Goal: Use online tool/utility: Utilize a website feature to perform a specific function

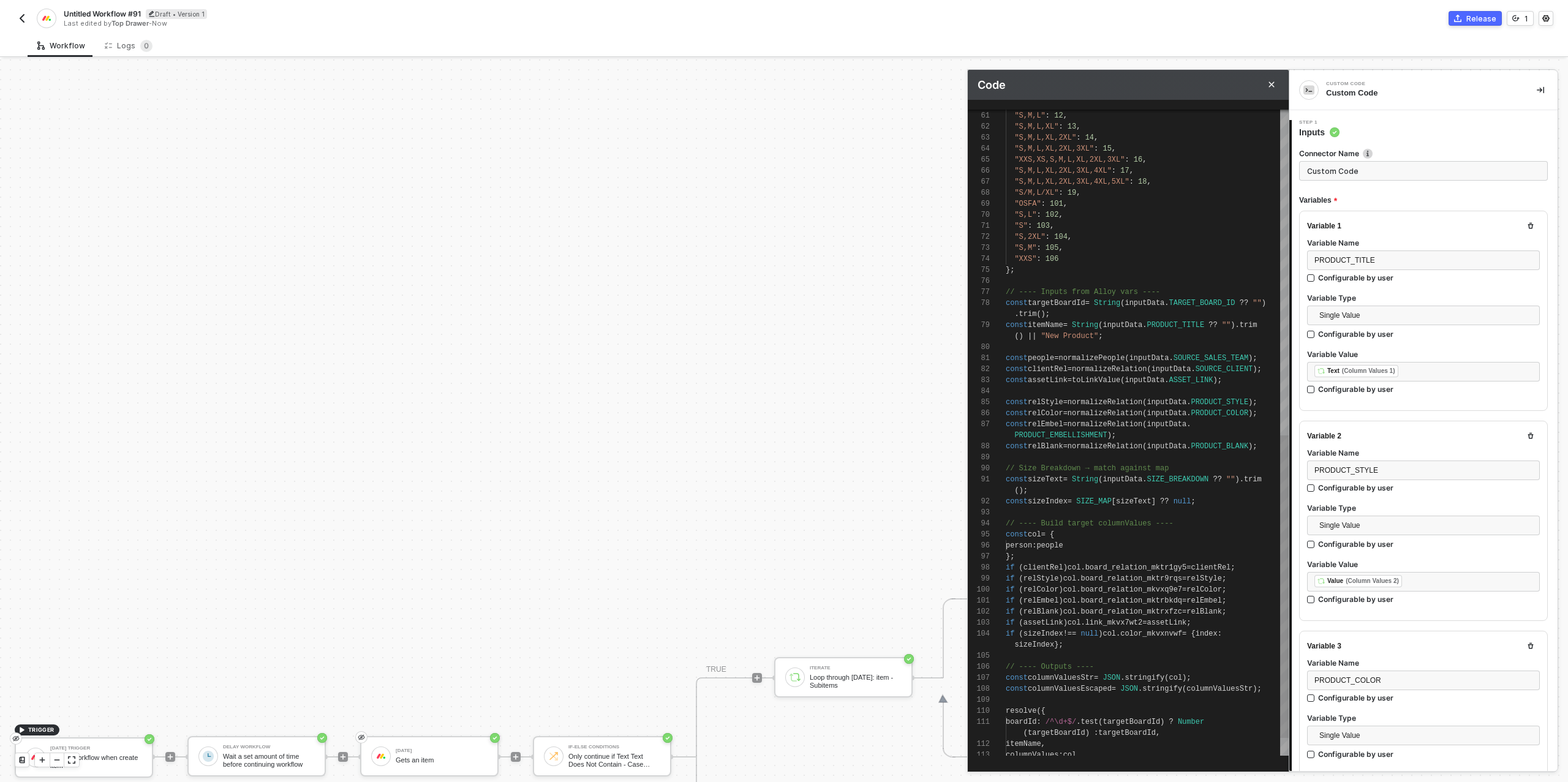
scroll to position [110, 0]
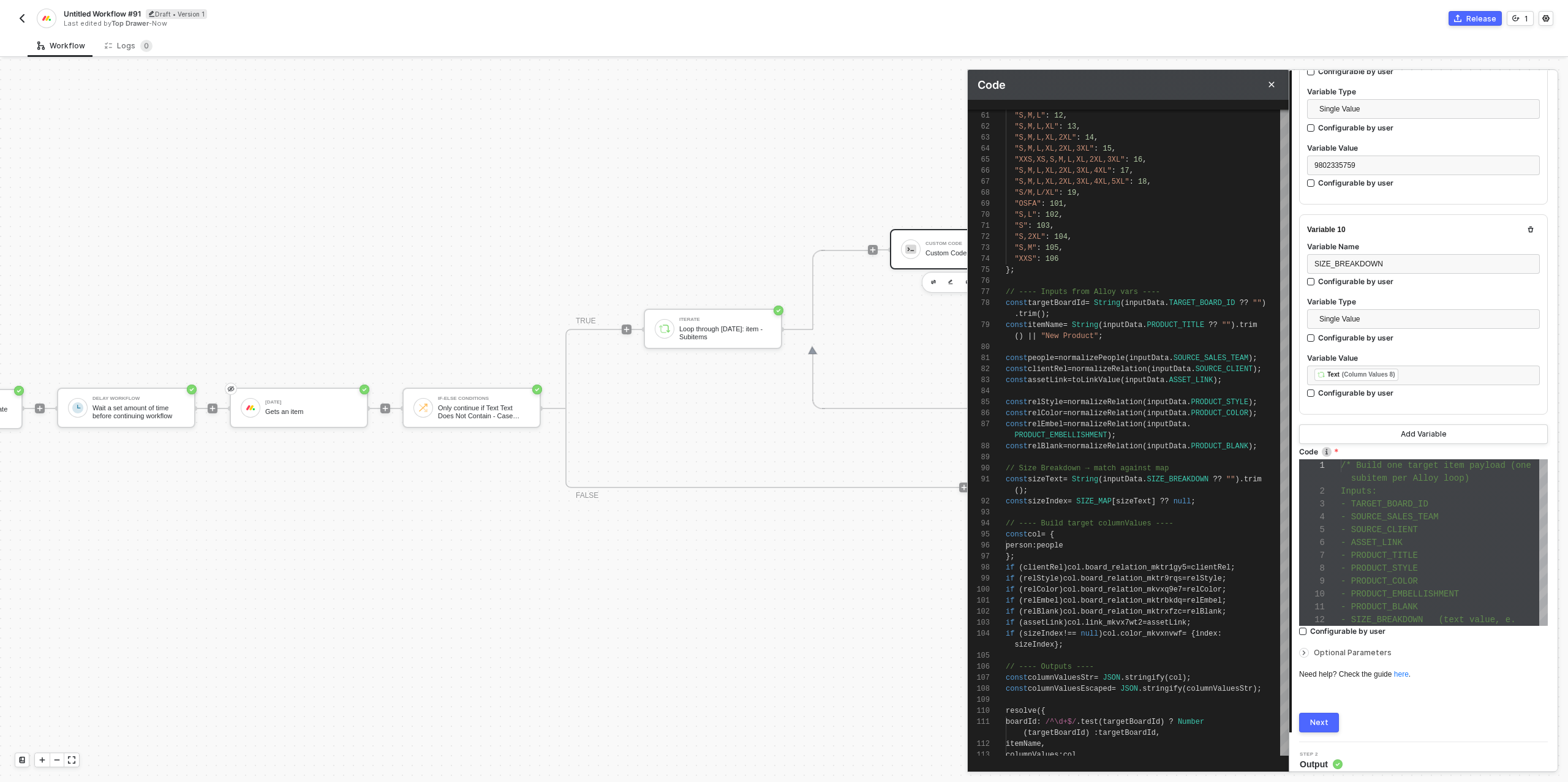
click at [1318, 718] on div "Next" at bounding box center [1319, 722] width 18 height 10
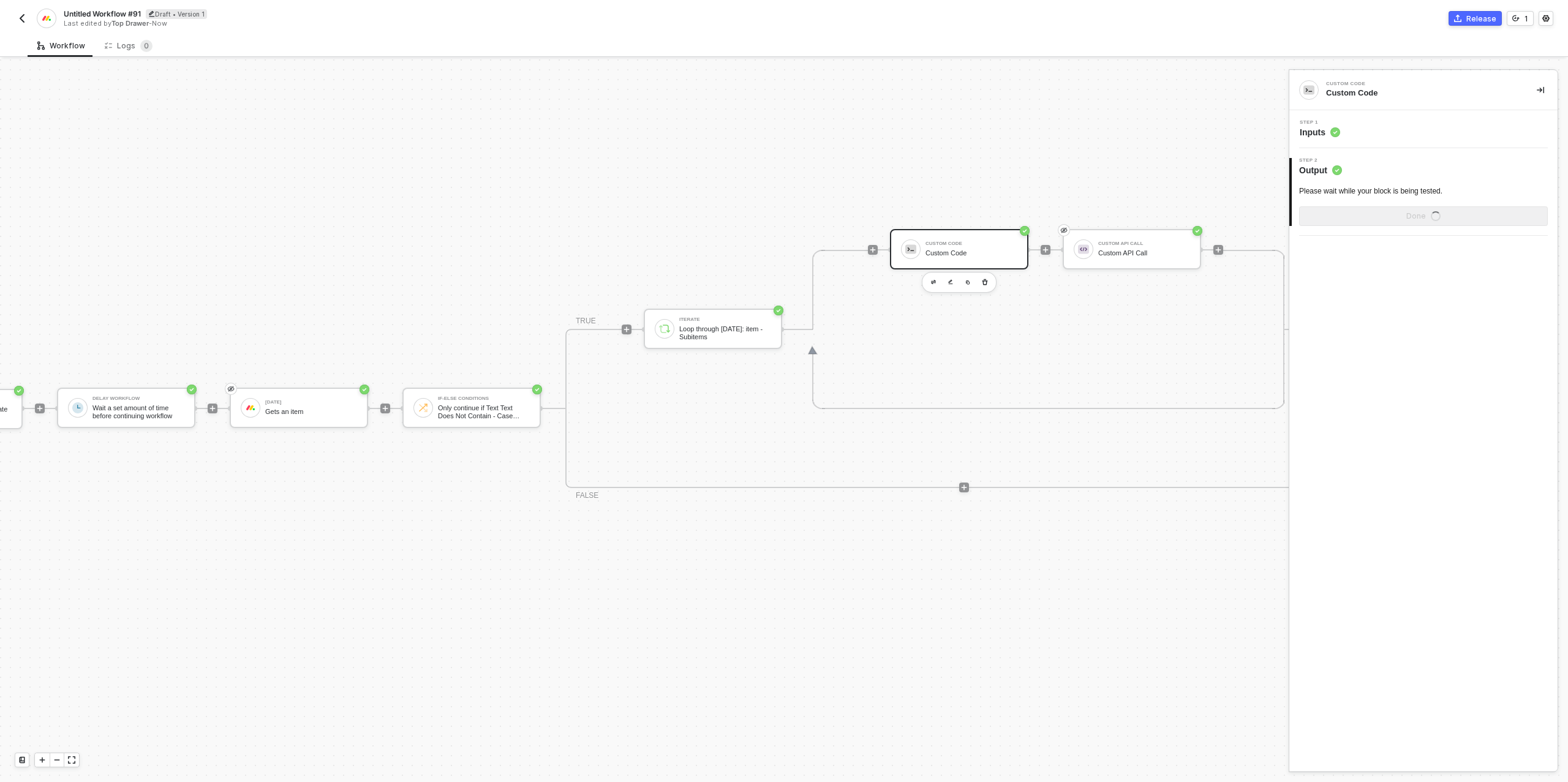
scroll to position [0, 0]
click at [1385, 244] on button "Done" at bounding box center [1423, 240] width 248 height 20
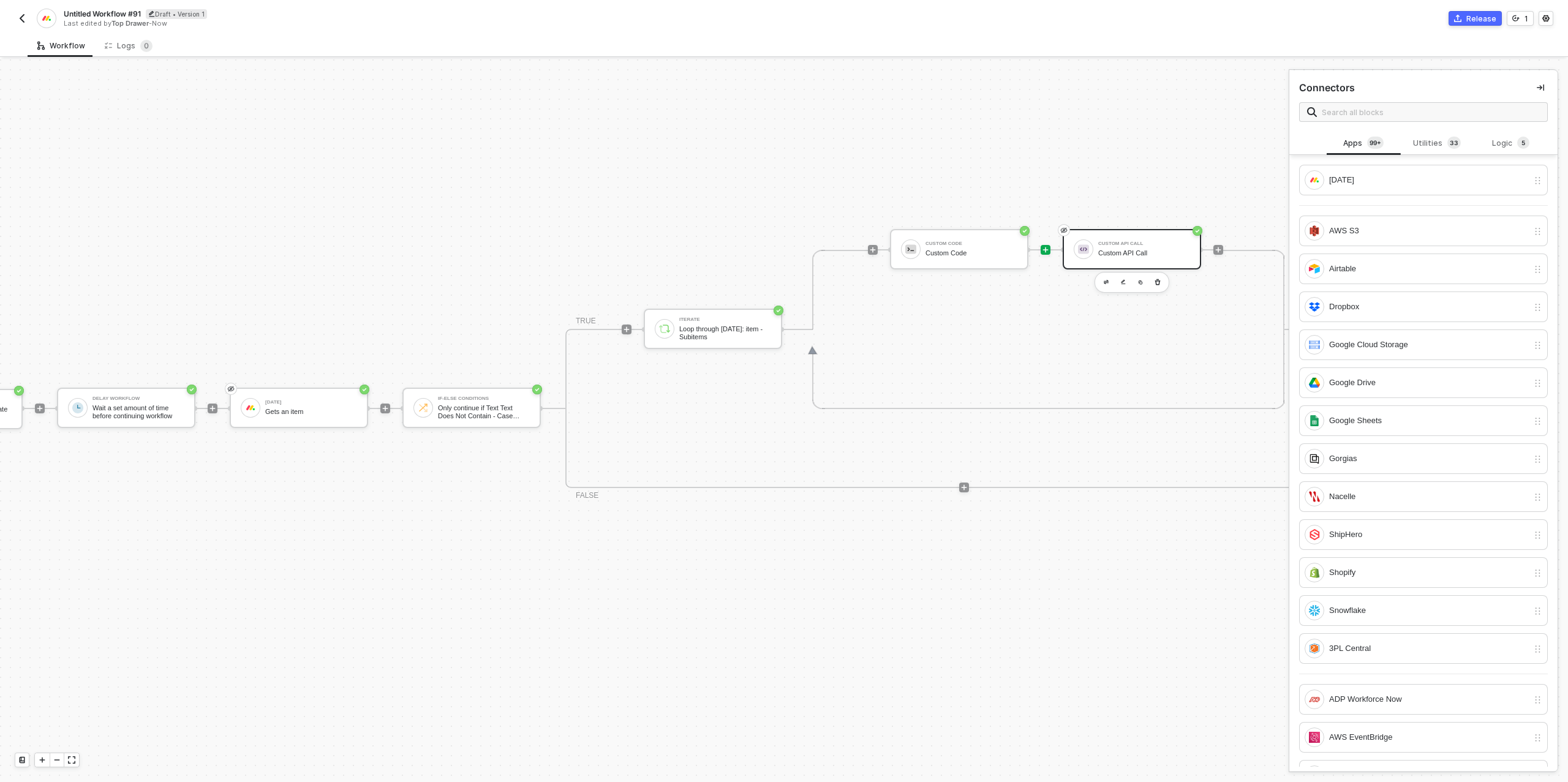
click at [1120, 254] on div "Custom API Call" at bounding box center [1144, 253] width 92 height 8
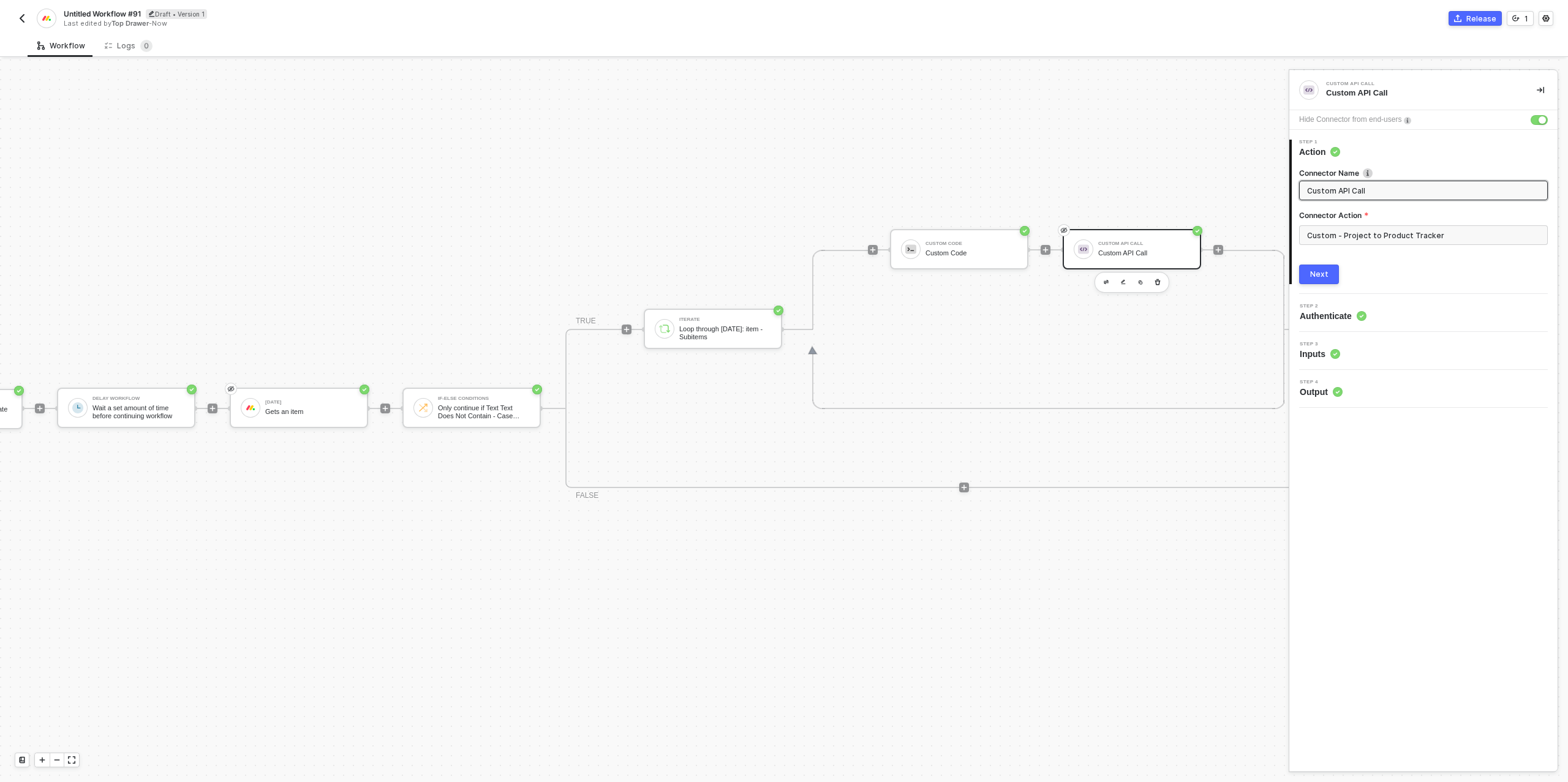
click at [1335, 275] on button "Next" at bounding box center [1319, 274] width 40 height 20
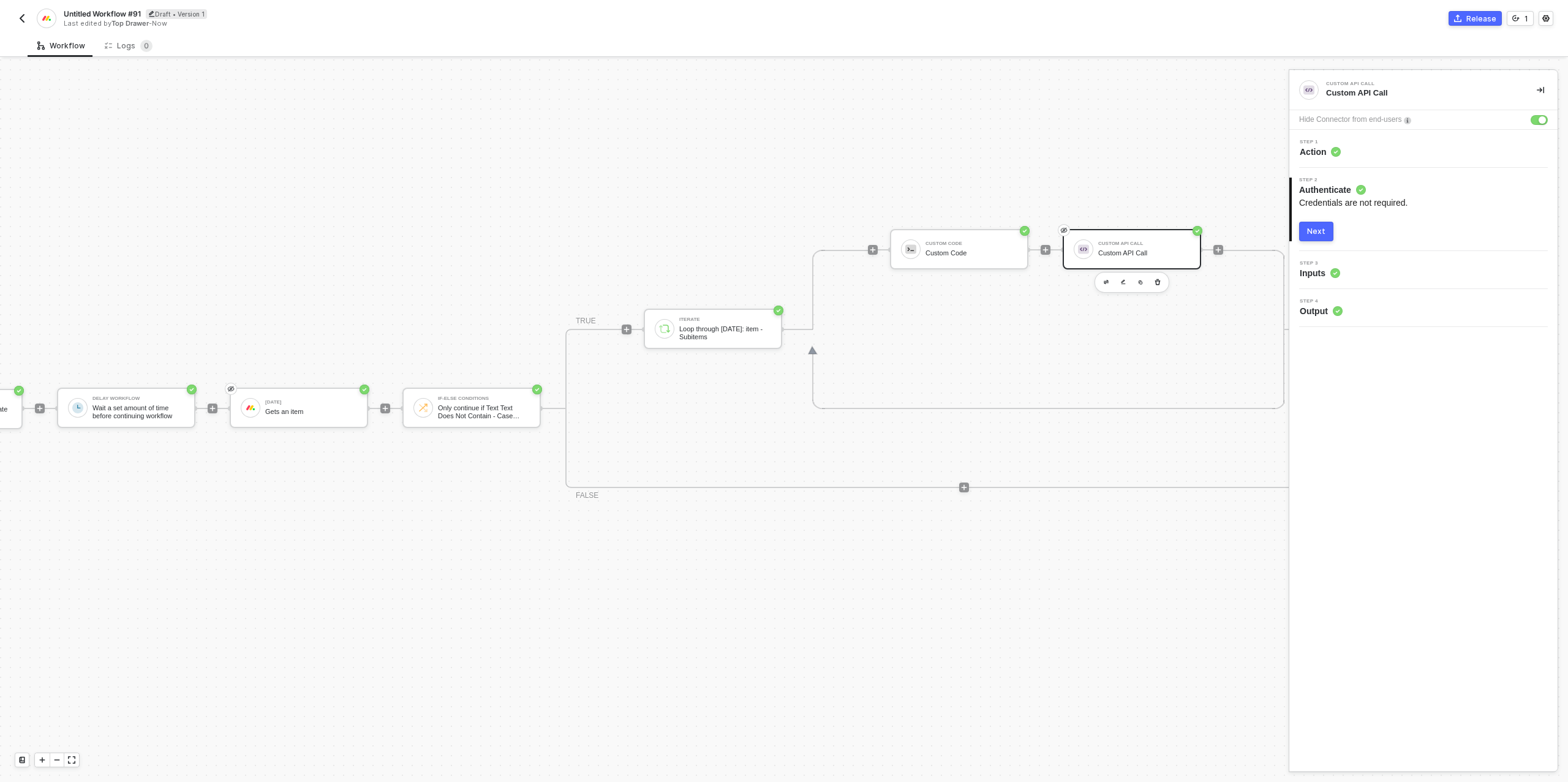
click at [1320, 235] on div "Next" at bounding box center [1316, 231] width 18 height 10
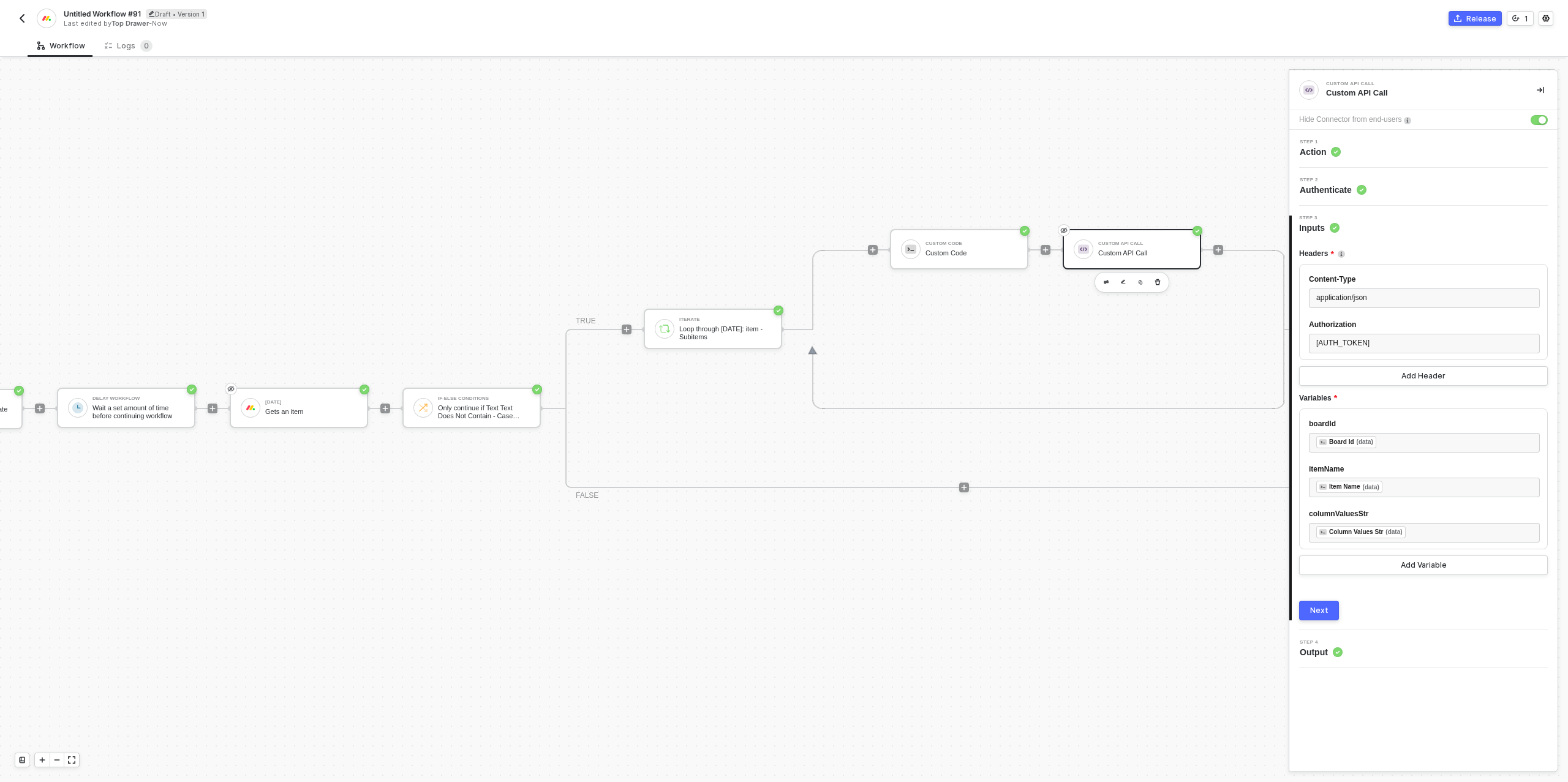
click at [1311, 621] on button "Next" at bounding box center [1319, 610] width 40 height 20
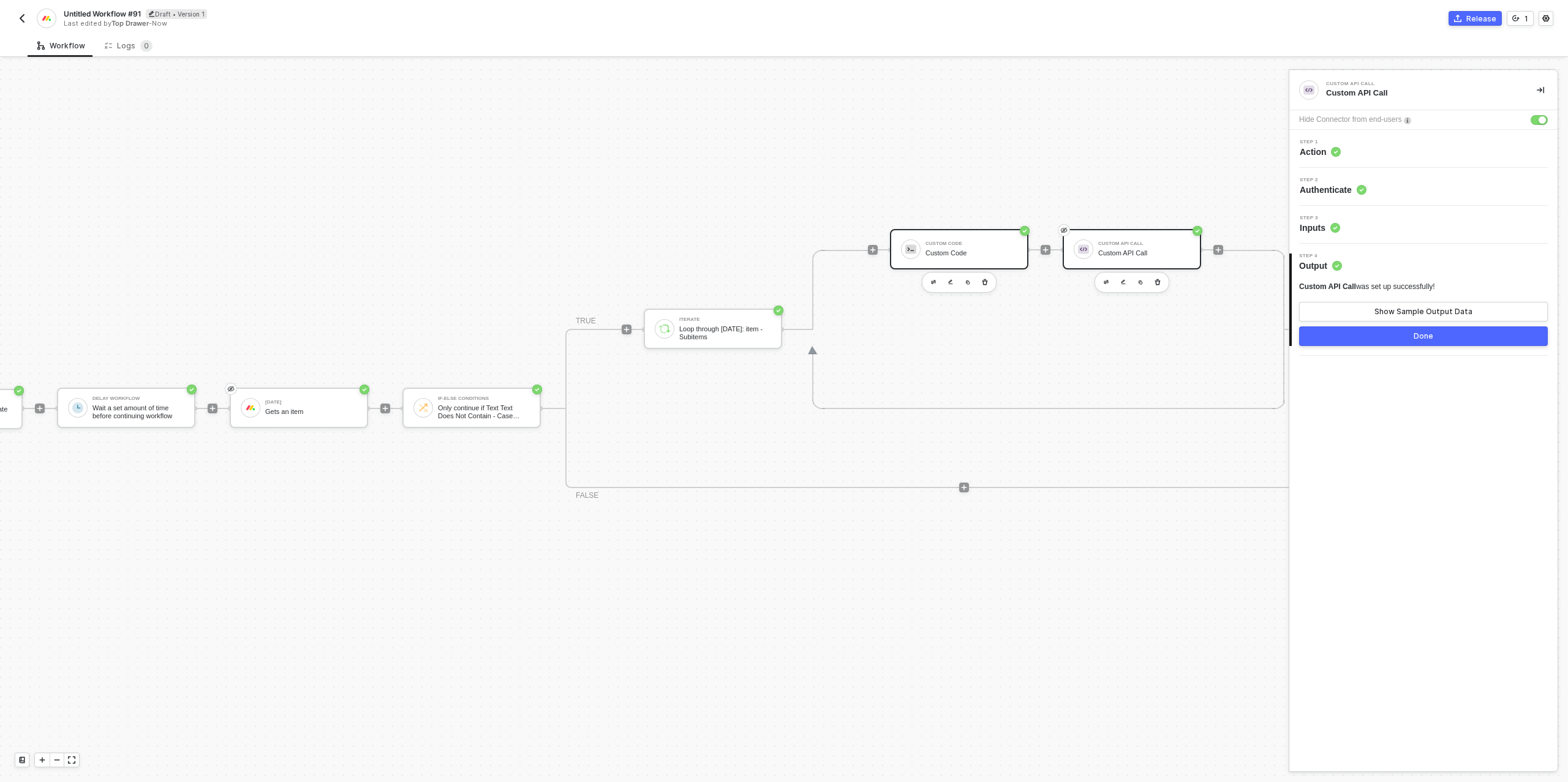
click at [956, 252] on div "Custom Code" at bounding box center [971, 253] width 92 height 8
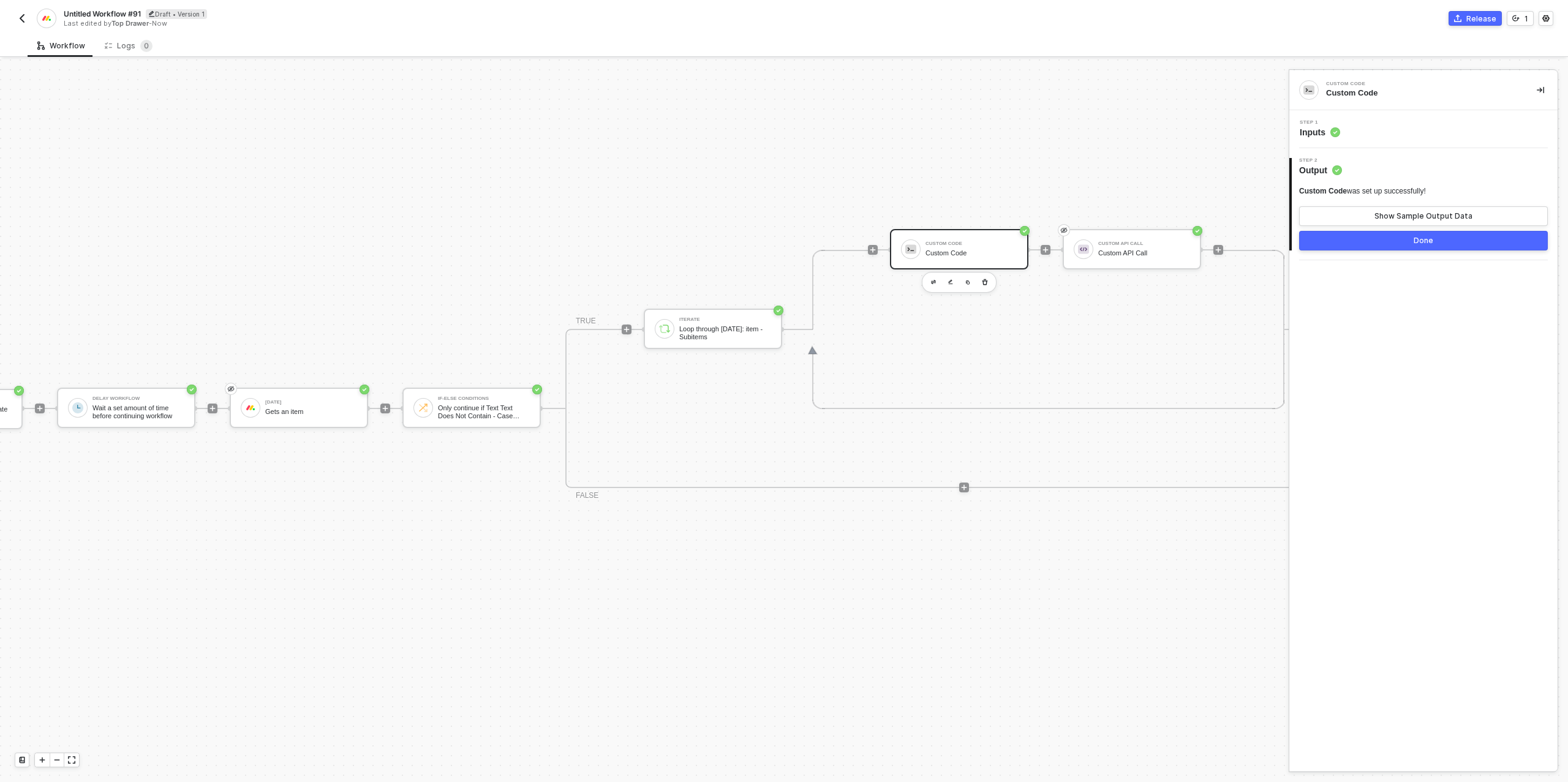
click at [1378, 125] on div "Step 1 Inputs" at bounding box center [1425, 129] width 265 height 18
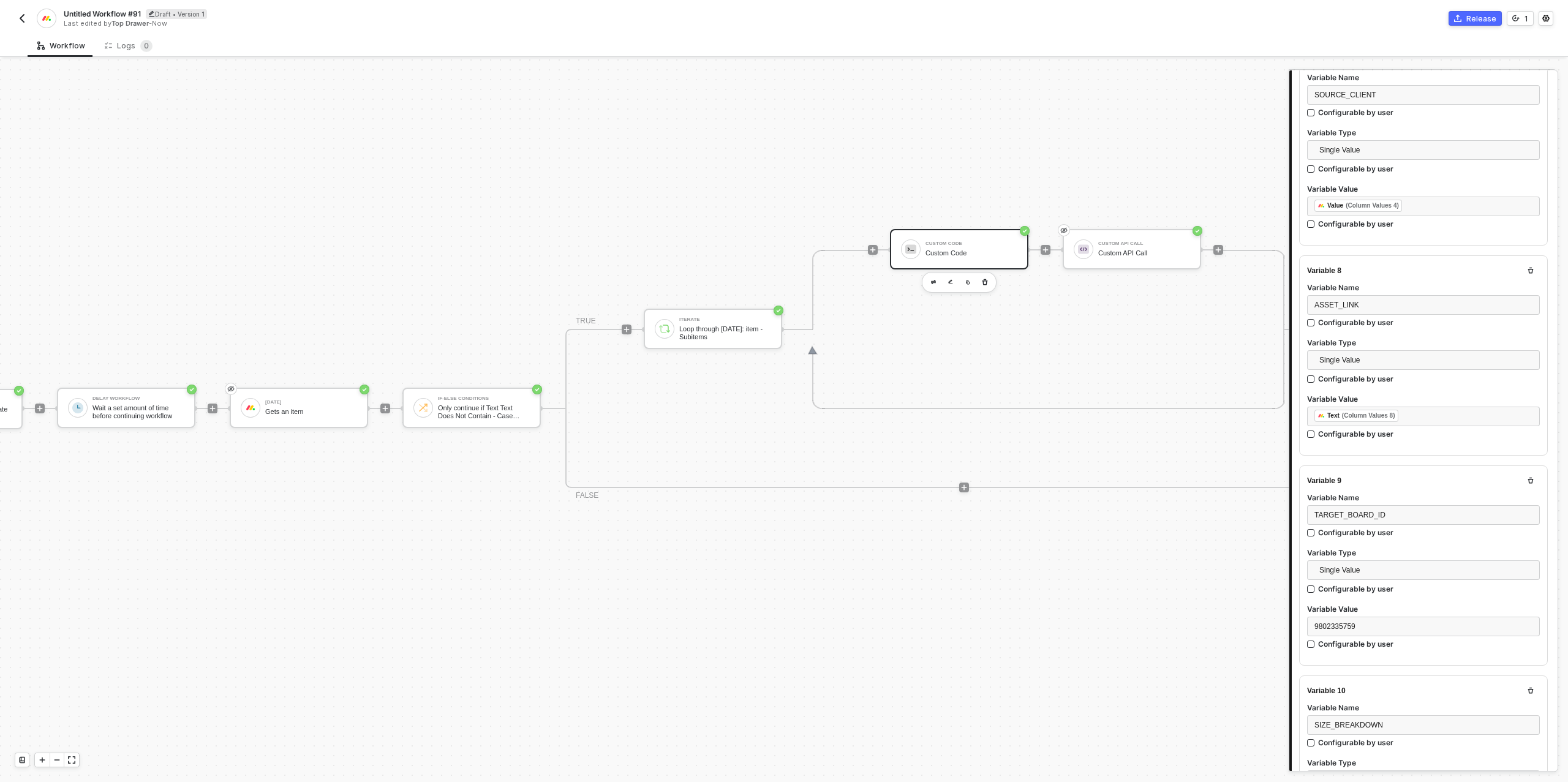
scroll to position [1887, 0]
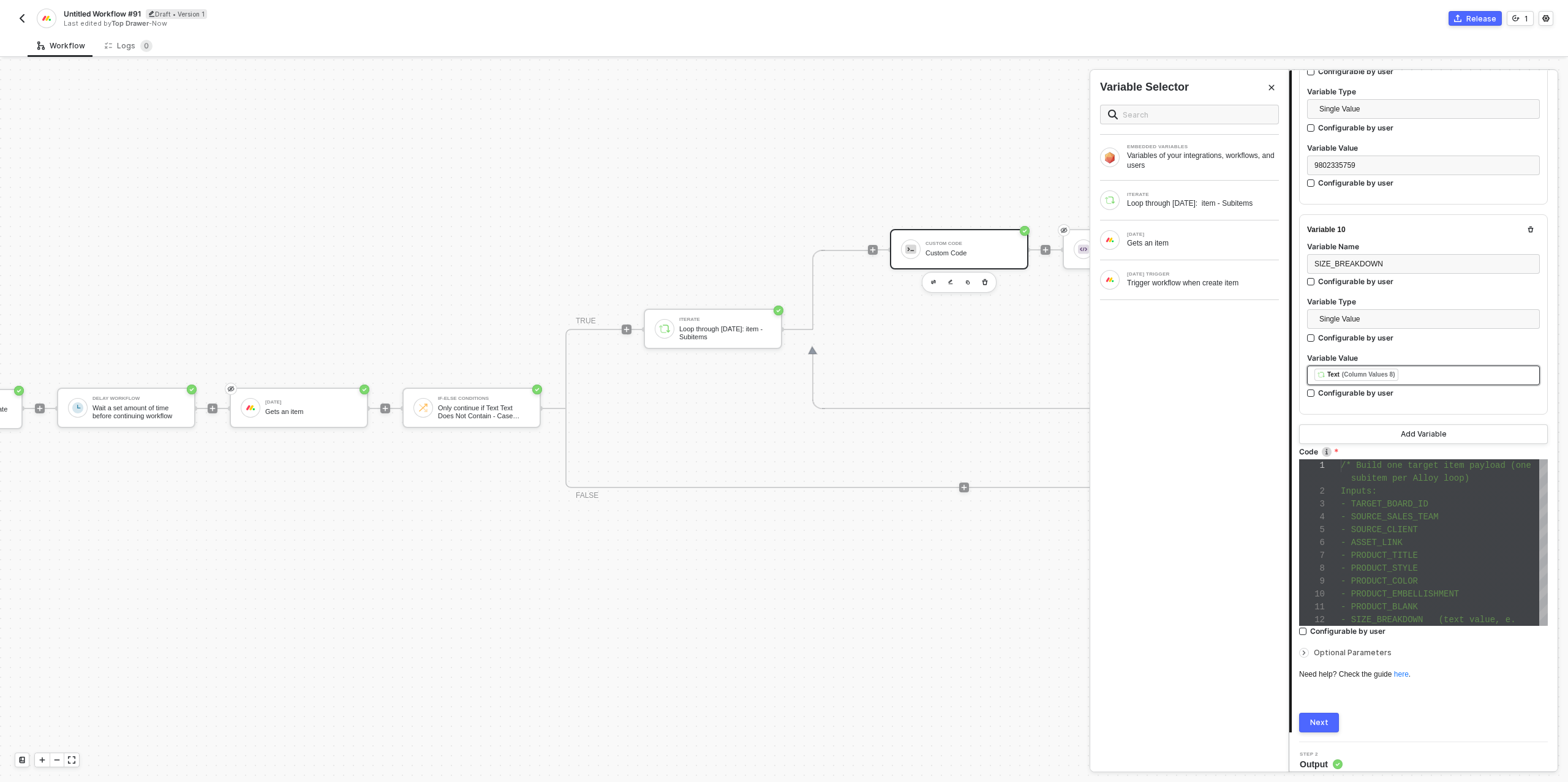
click at [1417, 373] on div "﻿ ﻿ Text (Column Values 8) ﻿" at bounding box center [1423, 376] width 218 height 14
click at [1420, 371] on div "﻿ ﻿ Text (Column Values 8) ﻿" at bounding box center [1423, 376] width 218 height 14
click at [1155, 205] on div "Loop through [DATE]: item - Subitems" at bounding box center [1203, 203] width 152 height 10
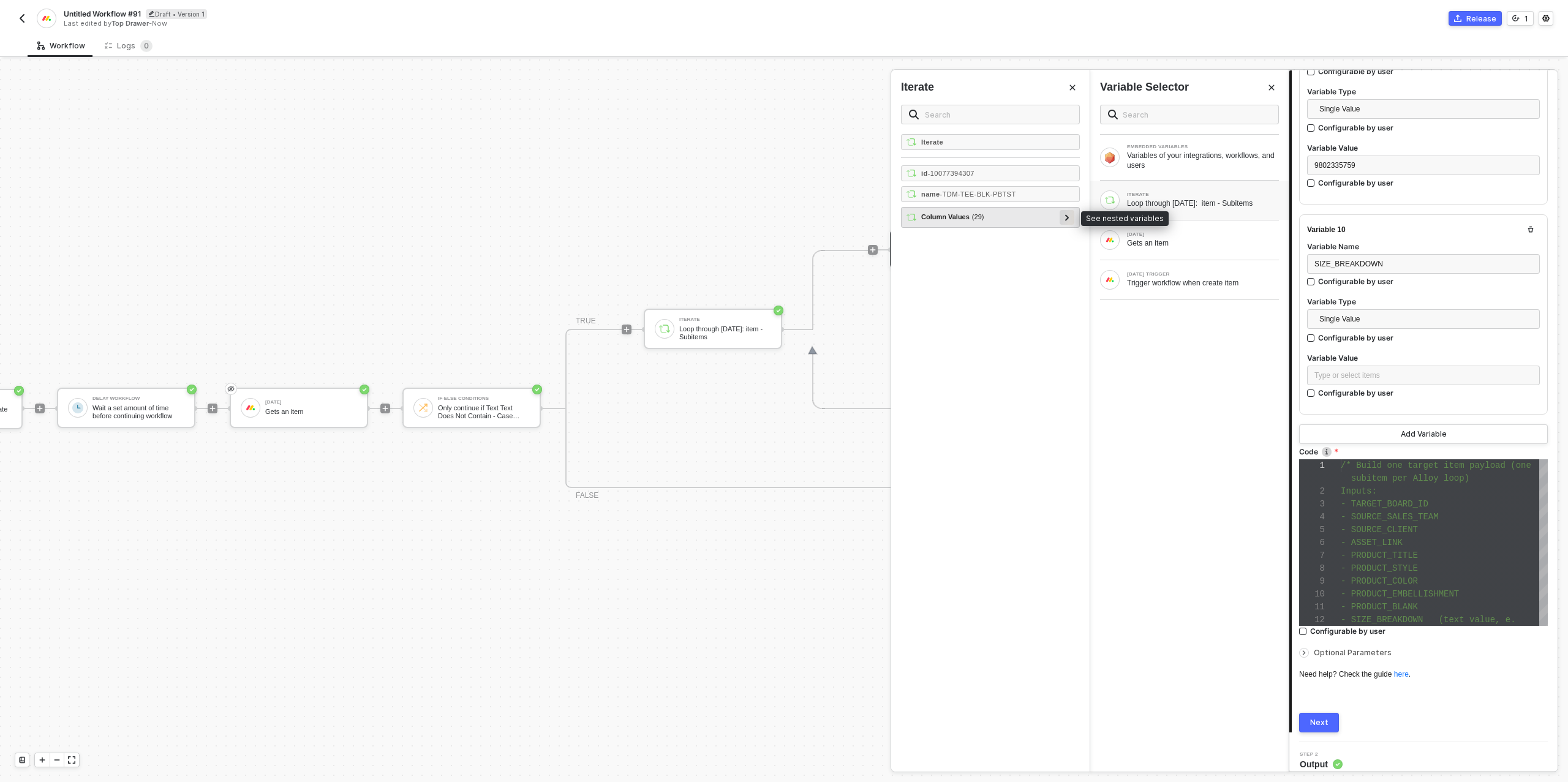
click at [1071, 210] on div at bounding box center [1067, 217] width 14 height 14
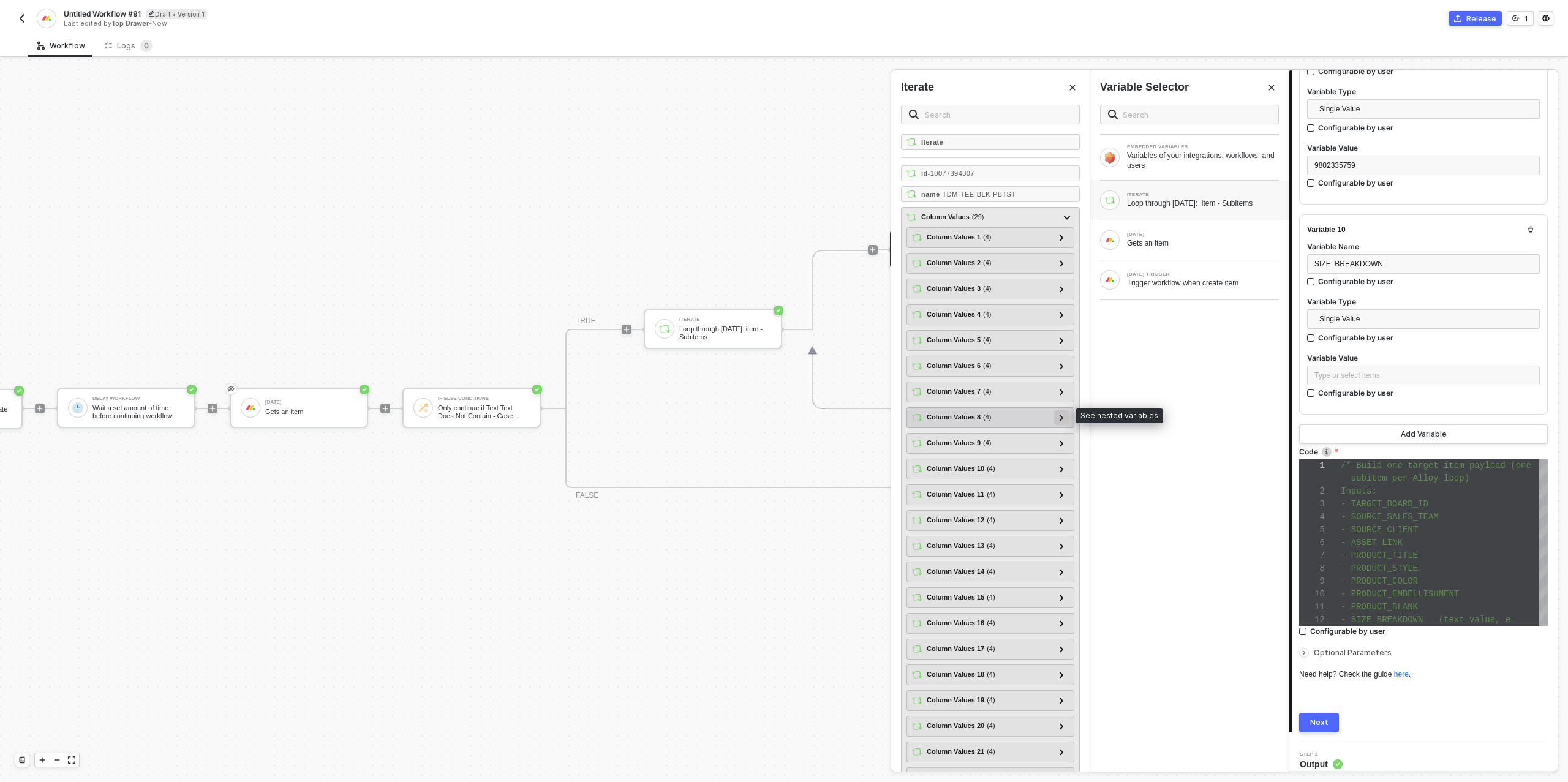
click at [1060, 415] on icon at bounding box center [1062, 417] width 4 height 6
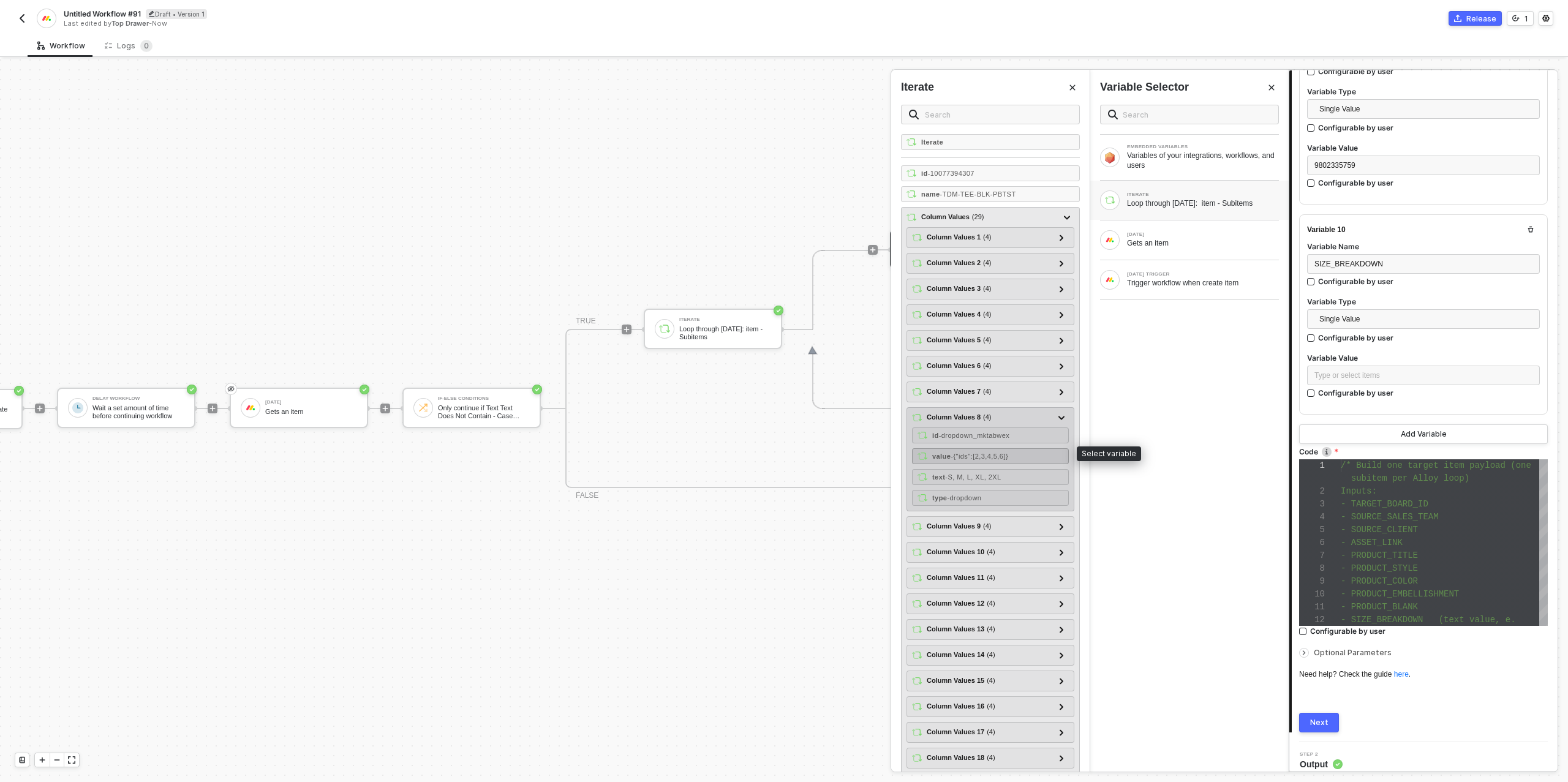
click at [1008, 453] on span "- {"ids":[2,3,4,5,6]}" at bounding box center [979, 456] width 57 height 8
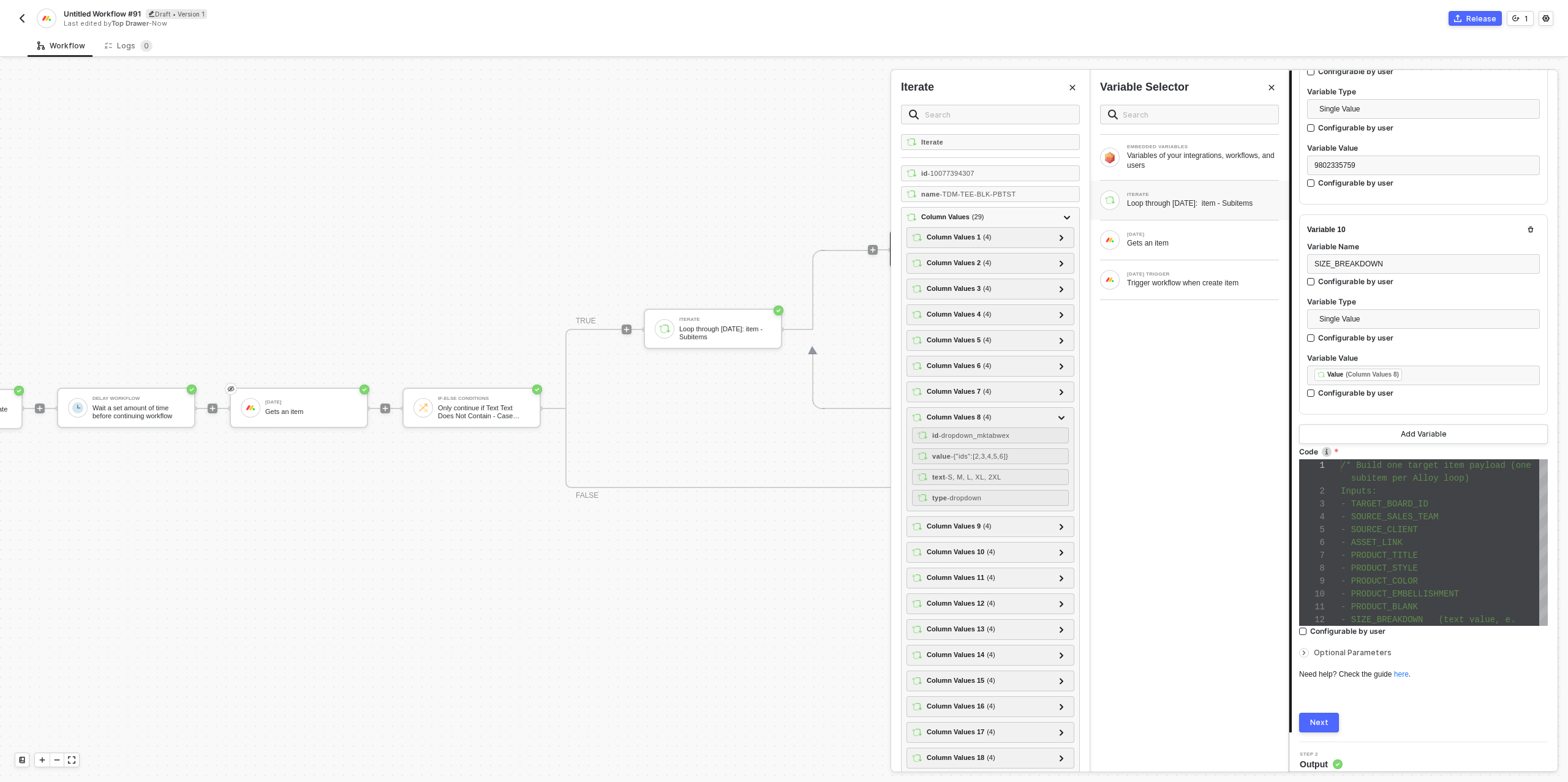
click at [1320, 719] on button "Next" at bounding box center [1319, 722] width 40 height 20
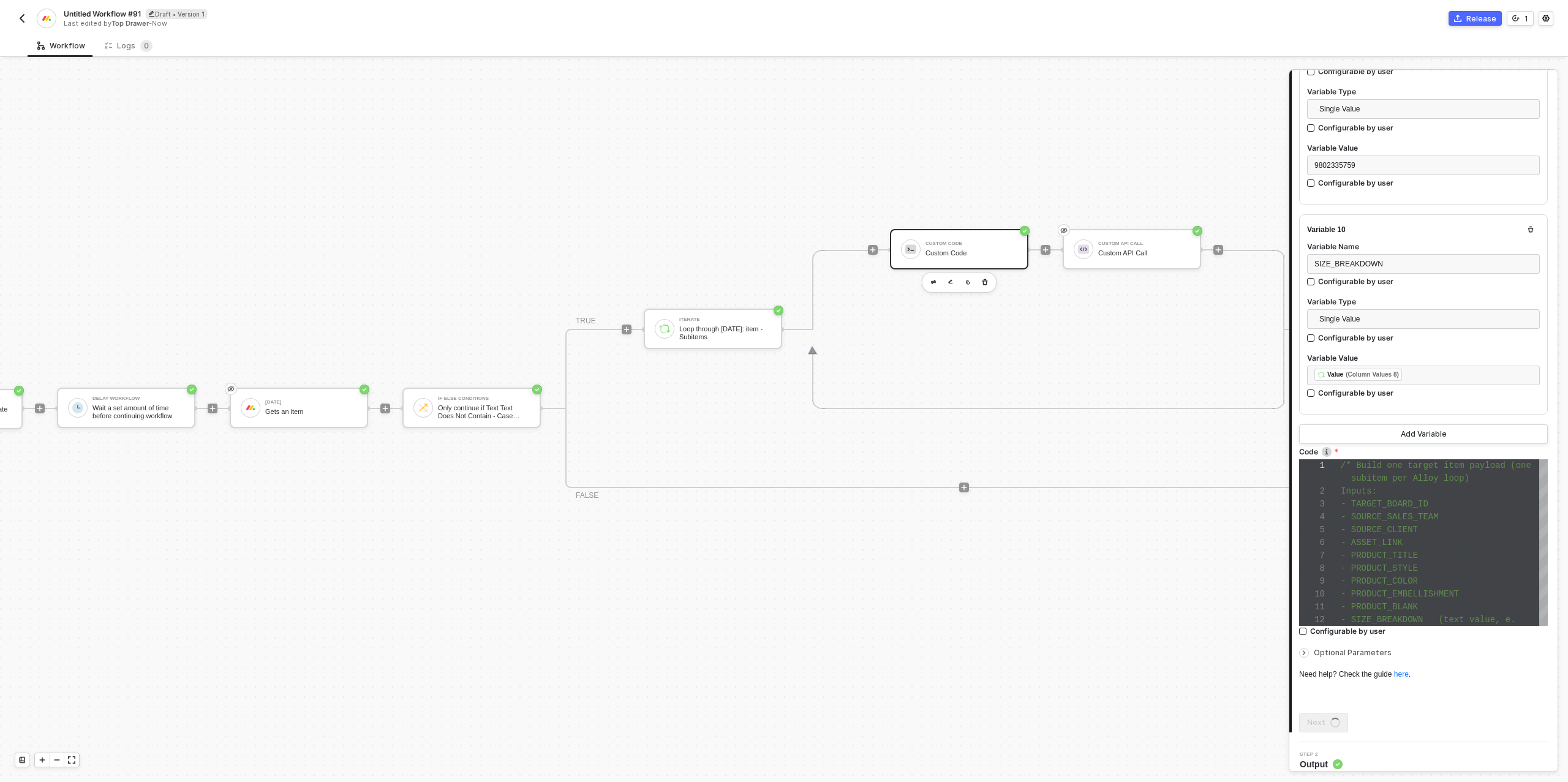
scroll to position [0, 0]
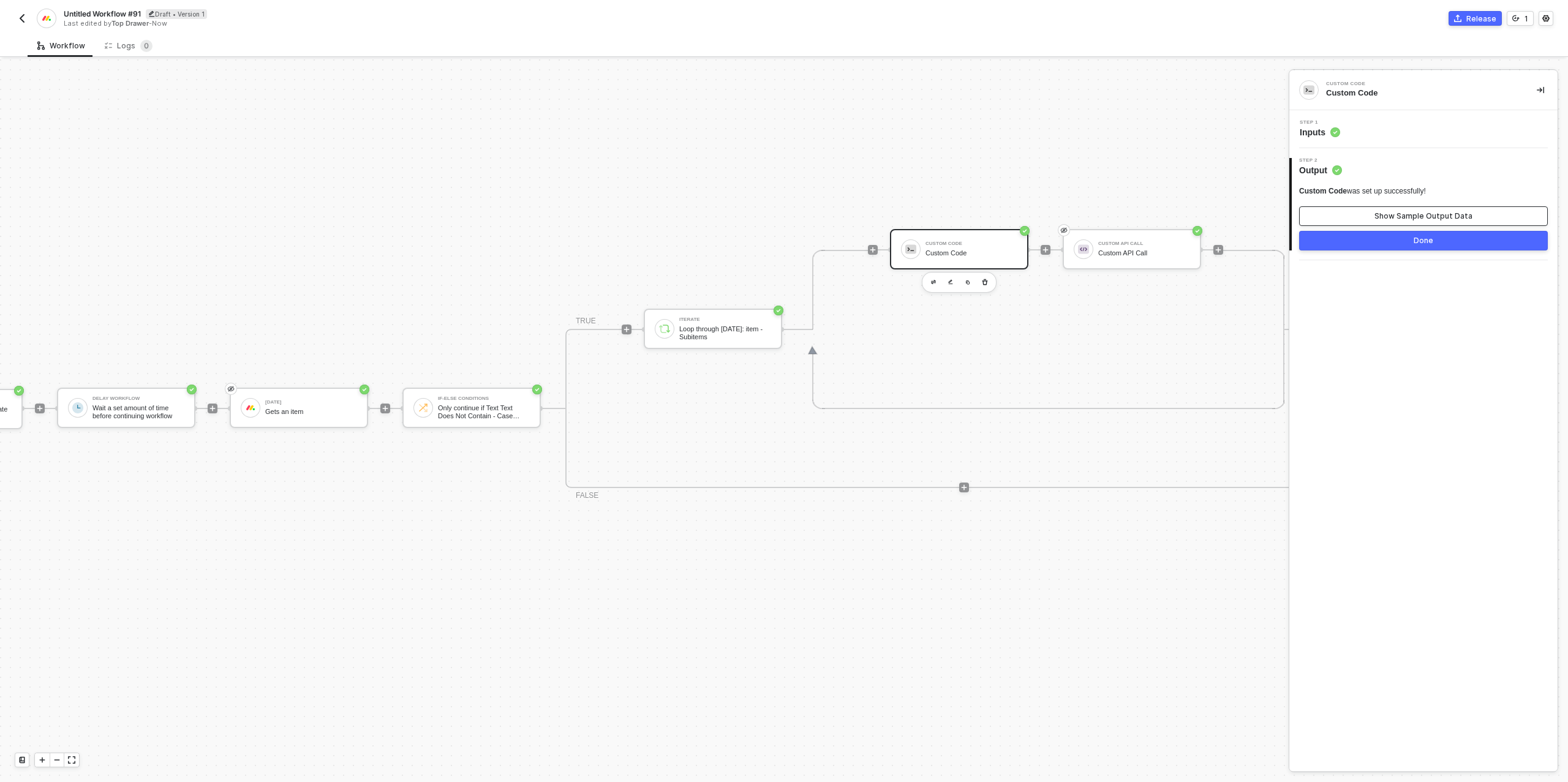
click at [1381, 225] on button "Show Sample Output Data" at bounding box center [1423, 216] width 248 height 20
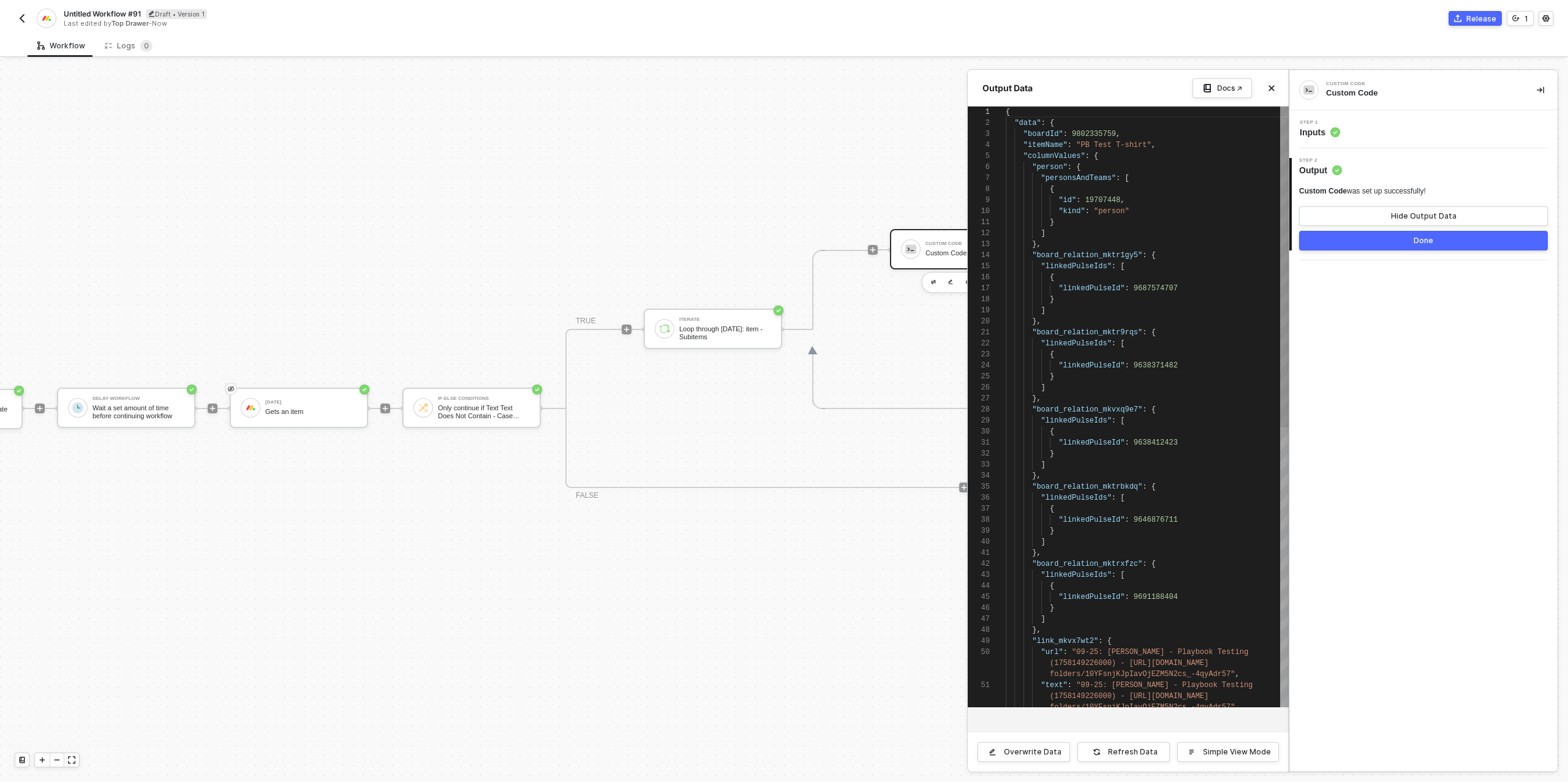
scroll to position [110, 0]
type textarea ""board_relation_mktr9rqs": { "linkedPulseIds": [ { "linkedPulseId": 9638371482 …"
click at [1162, 367] on span "9638371482" at bounding box center [1155, 365] width 44 height 9
click at [1230, 346] on div ""linkedPulseIds" : [" at bounding box center [1147, 343] width 283 height 11
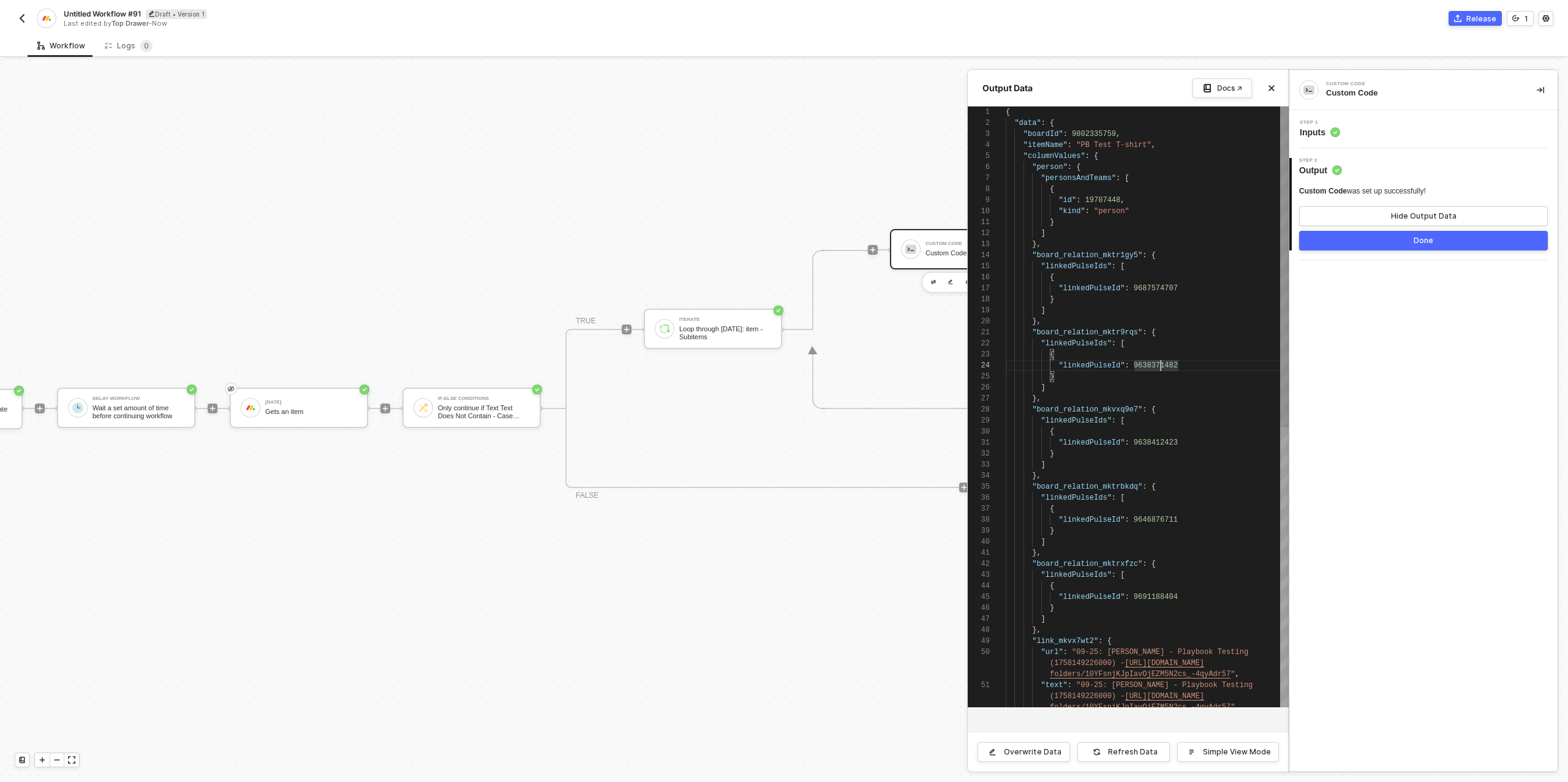
scroll to position [11, 120]
